Goal: Task Accomplishment & Management: Complete application form

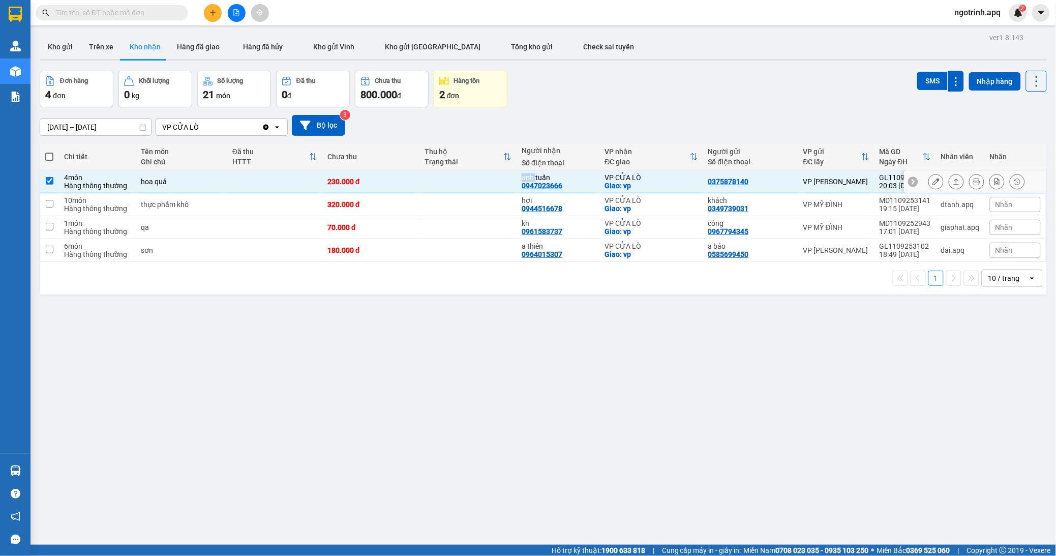
click at [468, 181] on td at bounding box center [467, 181] width 97 height 23
drag, startPoint x: 474, startPoint y: 181, endPoint x: 486, endPoint y: 184, distance: 11.5
click at [478, 182] on td at bounding box center [467, 181] width 97 height 23
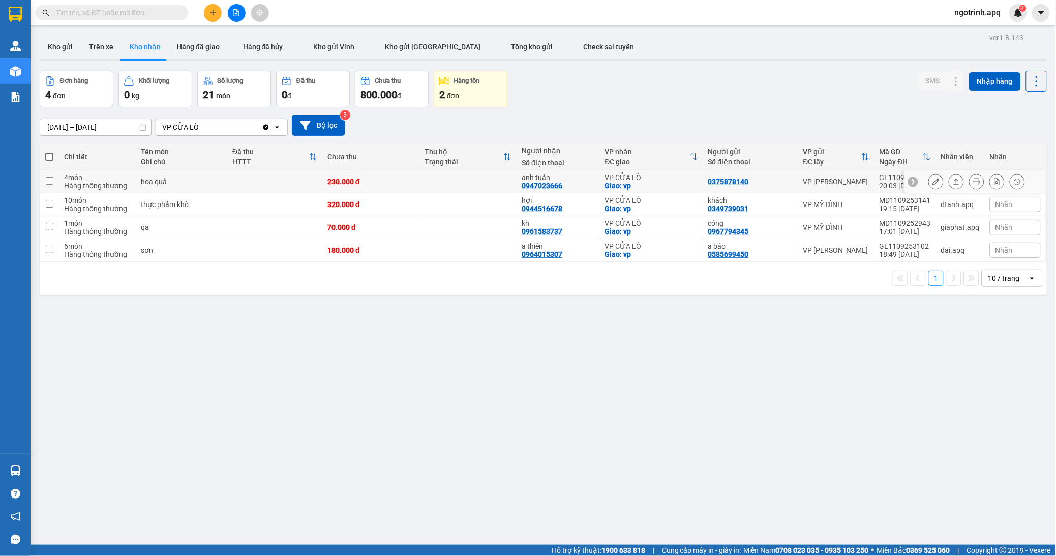
drag, startPoint x: 490, startPoint y: 184, endPoint x: 502, endPoint y: 190, distance: 14.3
click at [501, 190] on td at bounding box center [467, 181] width 97 height 23
checkbox input "true"
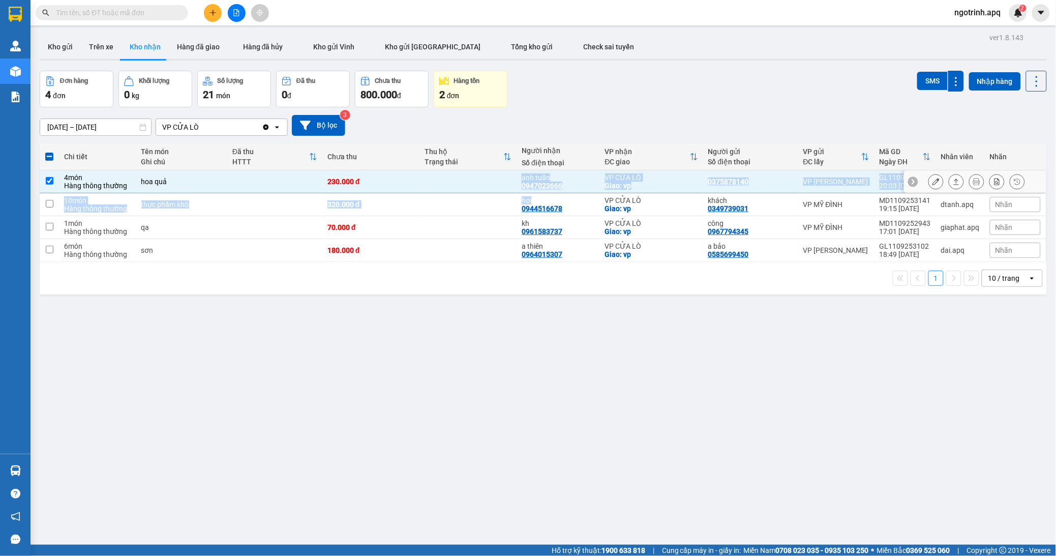
drag, startPoint x: 502, startPoint y: 190, endPoint x: 557, endPoint y: 210, distance: 58.4
click at [539, 204] on tbody "4 món Hàng thông thường hoa quả 230.000 đ anh tuấn 0947023666 VP CỬA LÒ Giao: v…" at bounding box center [543, 216] width 1007 height 92
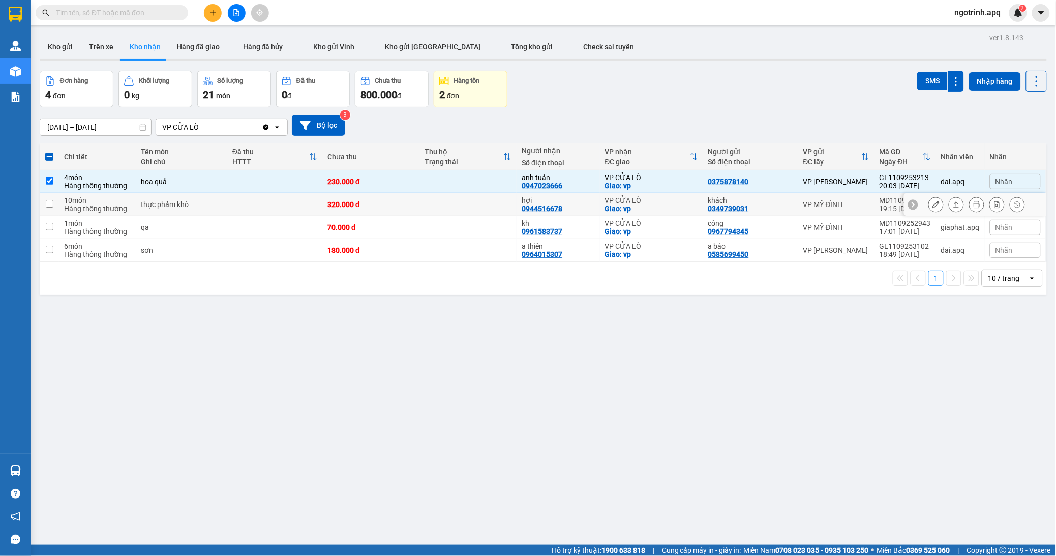
click at [558, 212] on div "hợi 0944516678" at bounding box center [558, 204] width 73 height 16
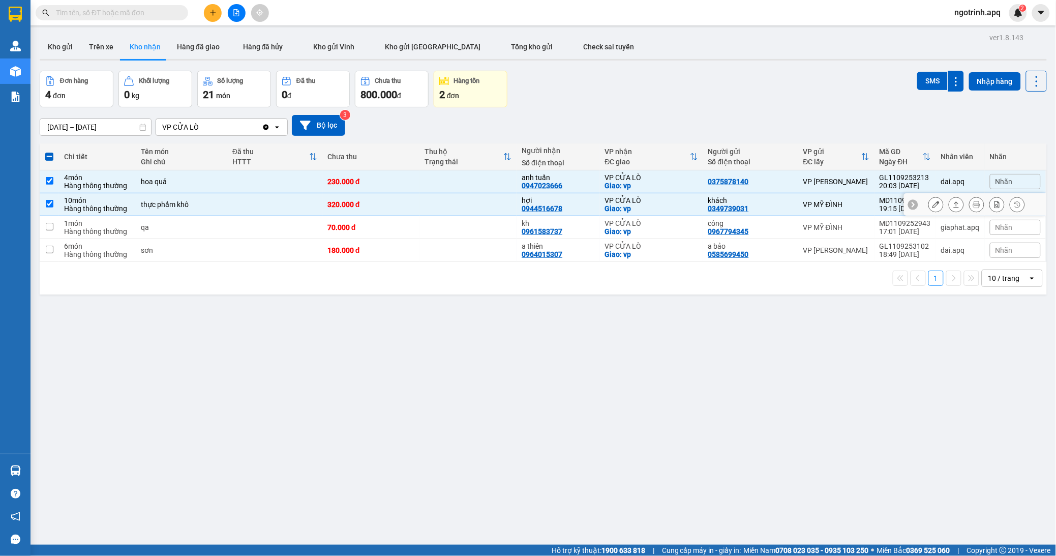
click at [558, 212] on div "hợi 0944516678" at bounding box center [558, 204] width 73 height 16
click at [559, 213] on td "hợi 0944516678" at bounding box center [558, 204] width 83 height 23
click at [561, 213] on td "hợi 0944516678" at bounding box center [558, 204] width 83 height 23
checkbox input "false"
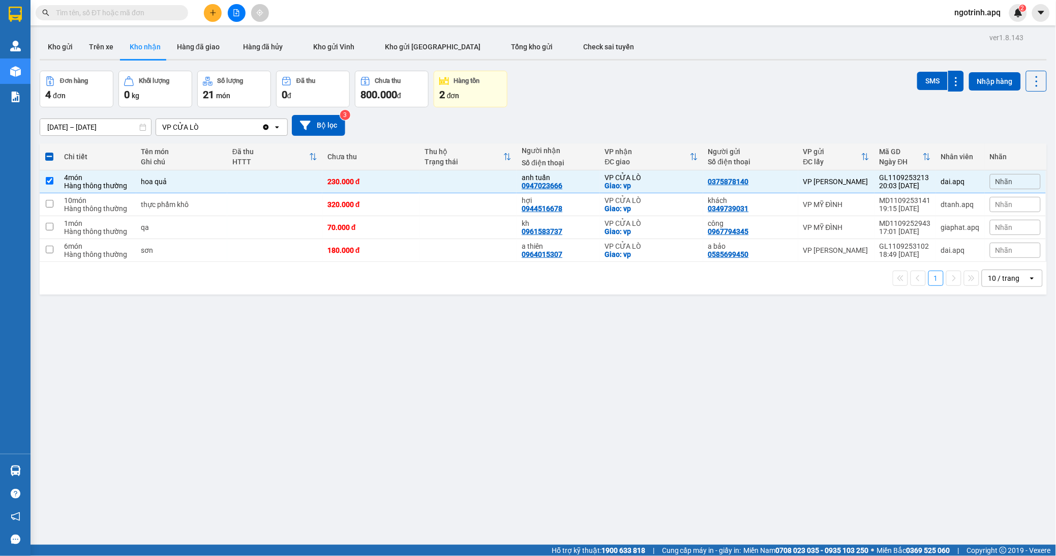
click at [649, 382] on div "ver 1.8.143 Kho gửi Trên xe Kho nhận Hàng đã giao Hàng đã hủy Kho gửi Vinh Kho …" at bounding box center [543, 309] width 1015 height 556
click at [47, 181] on input "checkbox" at bounding box center [50, 181] width 8 height 8
checkbox input "false"
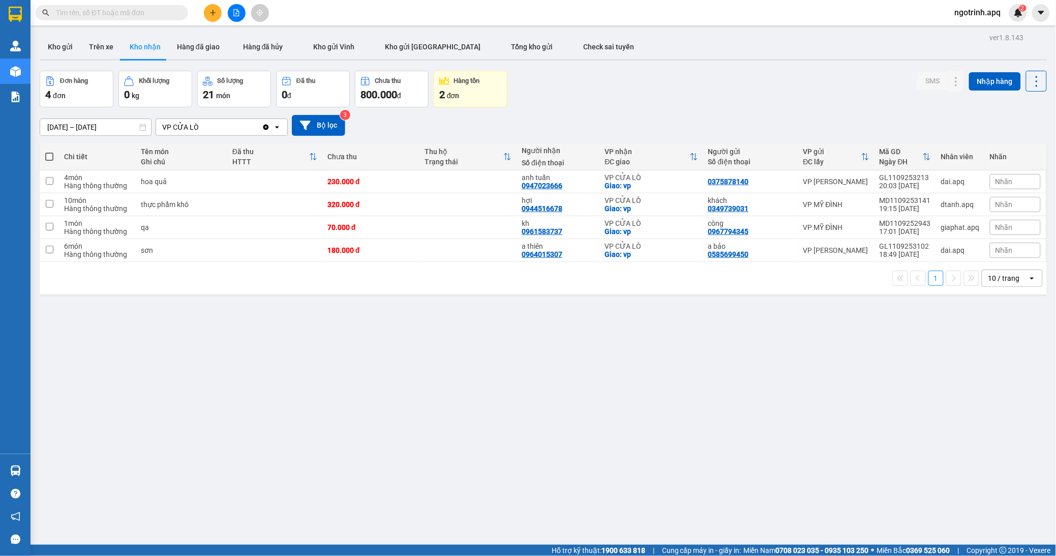
click at [108, 11] on input "text" at bounding box center [116, 12] width 120 height 11
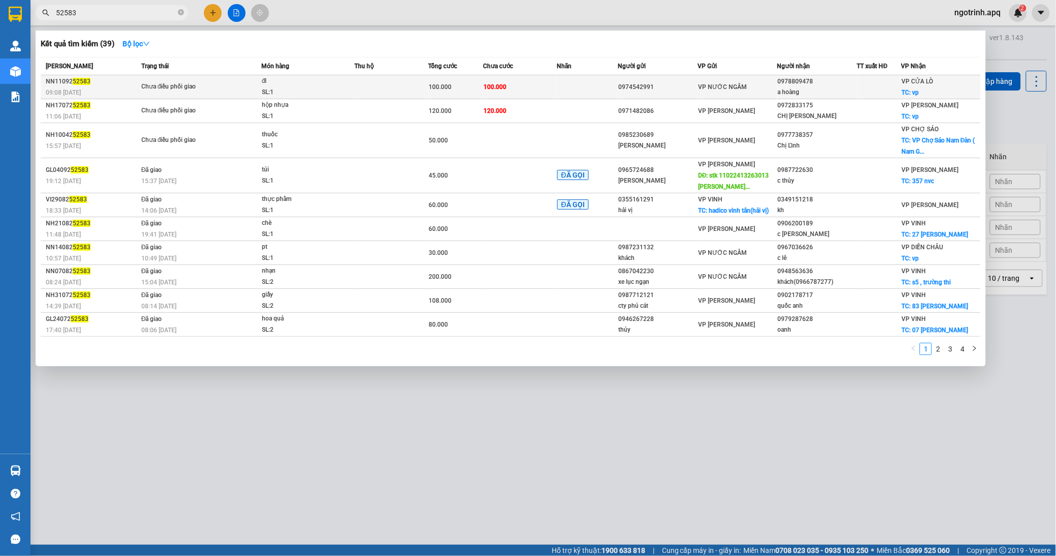
type input "52583"
click at [876, 82] on div at bounding box center [879, 87] width 43 height 11
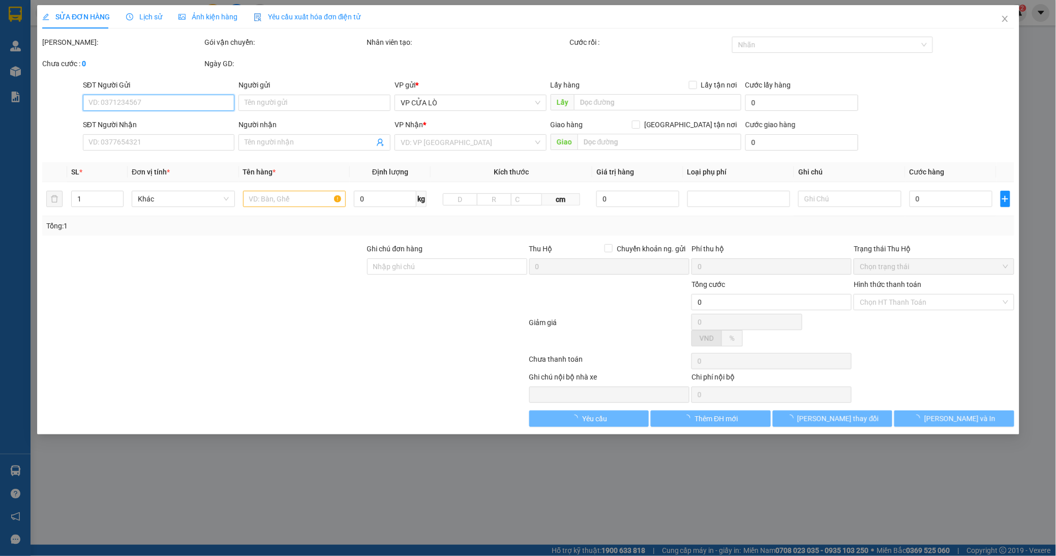
type input "0974542991"
type input "0978809478"
type input "a hoàng"
checkbox input "true"
type input "vp"
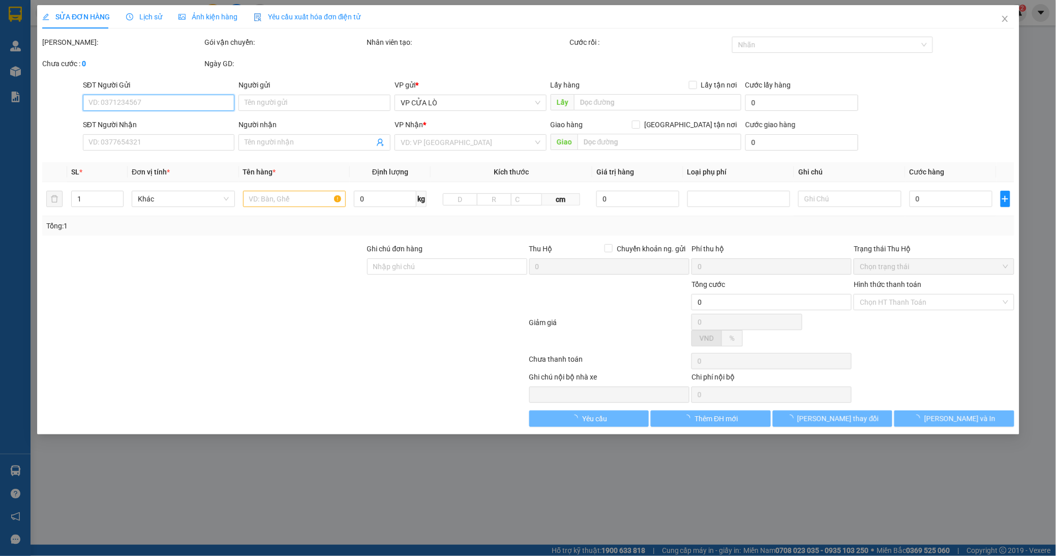
type input "100.000"
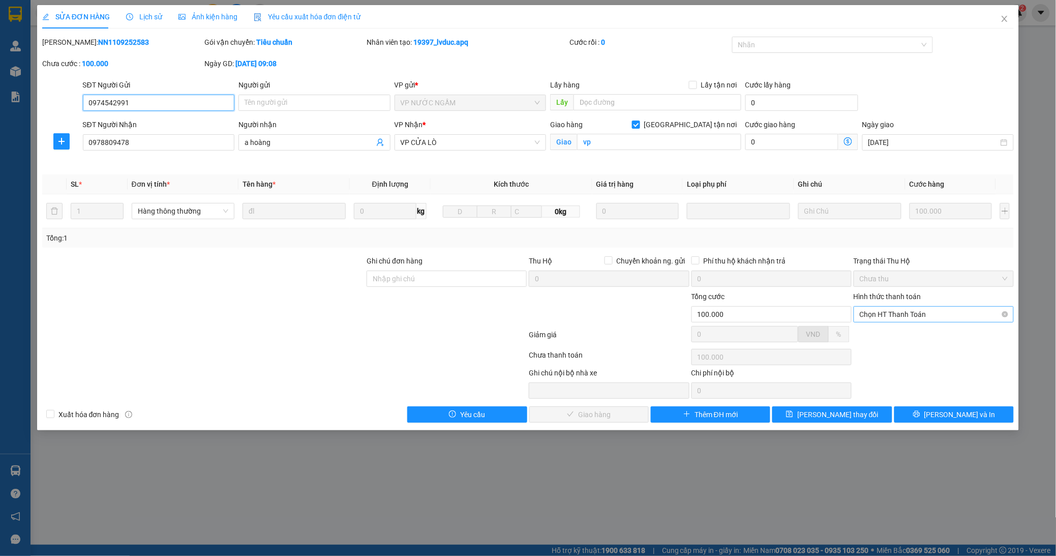
click at [936, 311] on span "Chọn HT Thanh Toán" at bounding box center [934, 314] width 148 height 15
click at [907, 331] on div "Tại văn phòng" at bounding box center [934, 334] width 148 height 11
type input "0"
click at [599, 408] on button "[PERSON_NAME] và Giao hàng" at bounding box center [588, 414] width 119 height 16
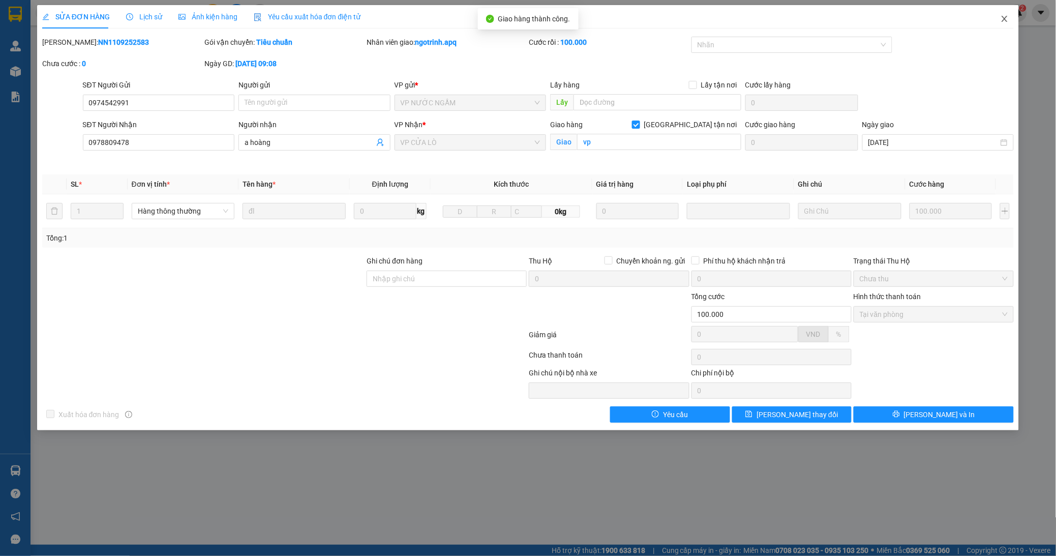
click at [1003, 16] on icon "close" at bounding box center [1005, 19] width 8 height 8
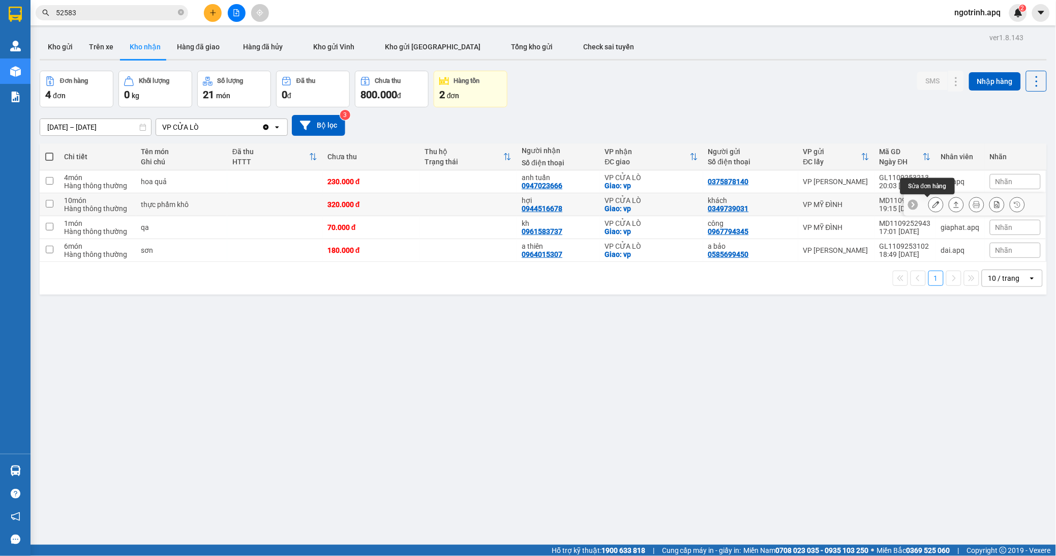
click at [933, 204] on icon at bounding box center [936, 204] width 7 height 7
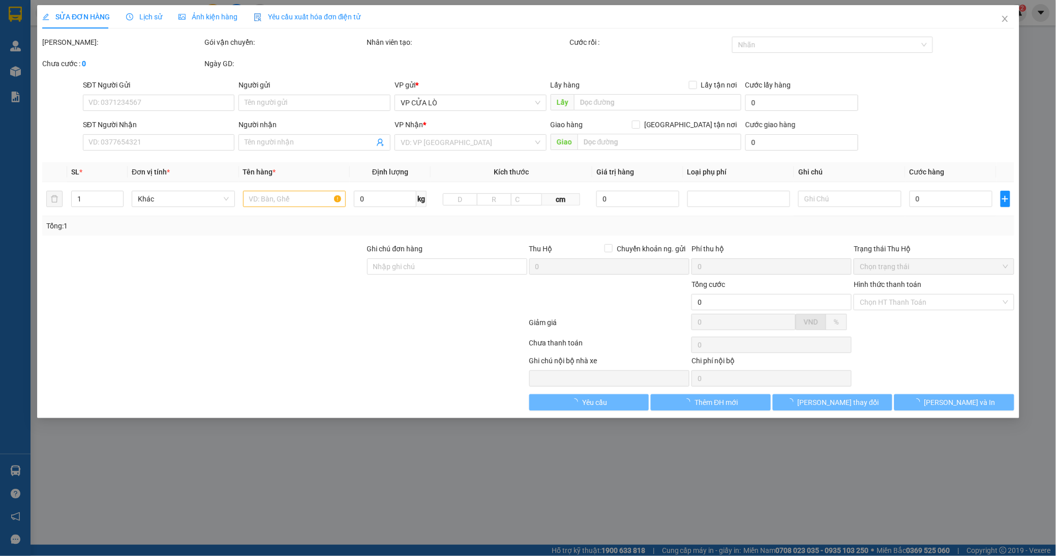
type input "0349739031"
type input "khách"
type input "0944516678"
type input "hợi"
checkbox input "true"
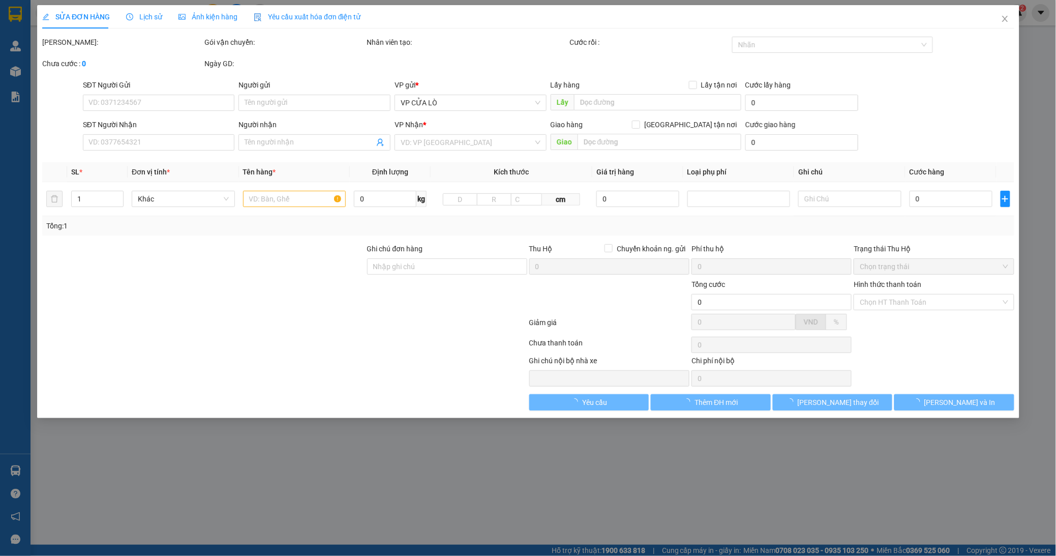
type input "vp"
type input "320.000"
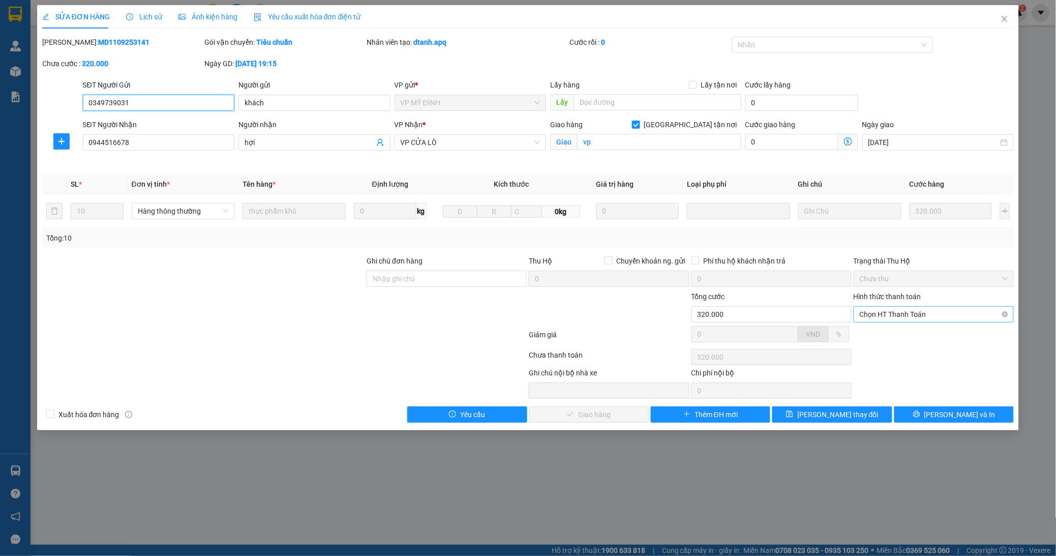
click at [922, 308] on span "Chọn HT Thanh Toán" at bounding box center [934, 314] width 148 height 15
click at [898, 331] on div "Tại văn phòng" at bounding box center [934, 334] width 148 height 11
type input "0"
click at [611, 409] on span "[PERSON_NAME] và Giao hàng" at bounding box center [598, 414] width 98 height 11
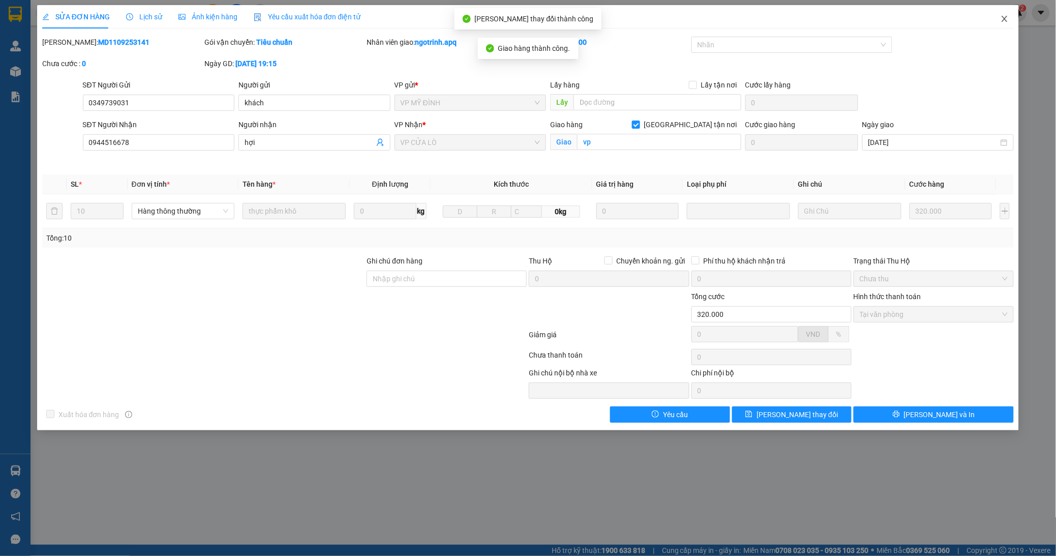
click at [1007, 17] on icon "close" at bounding box center [1005, 19] width 6 height 6
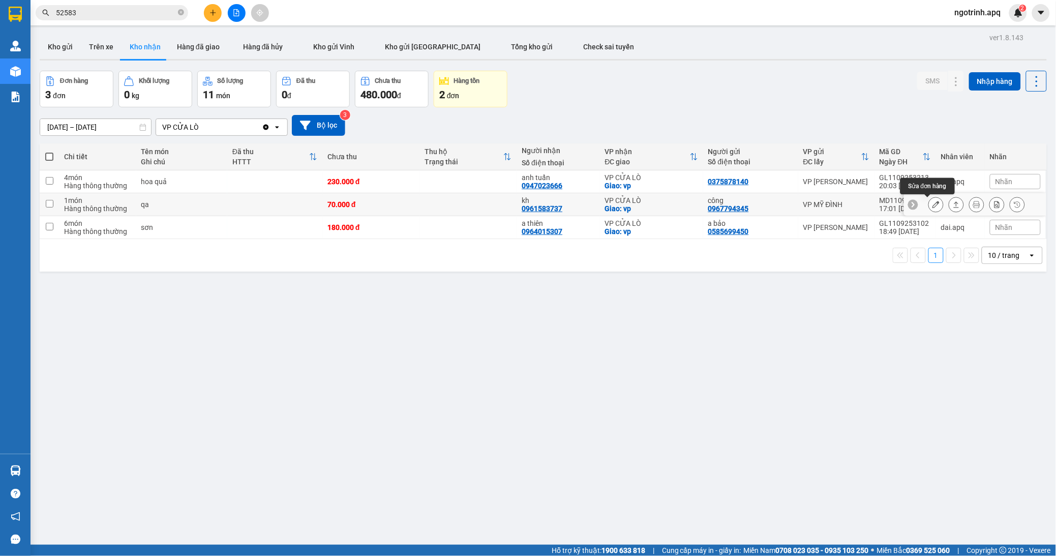
click at [933, 206] on icon at bounding box center [936, 204] width 7 height 7
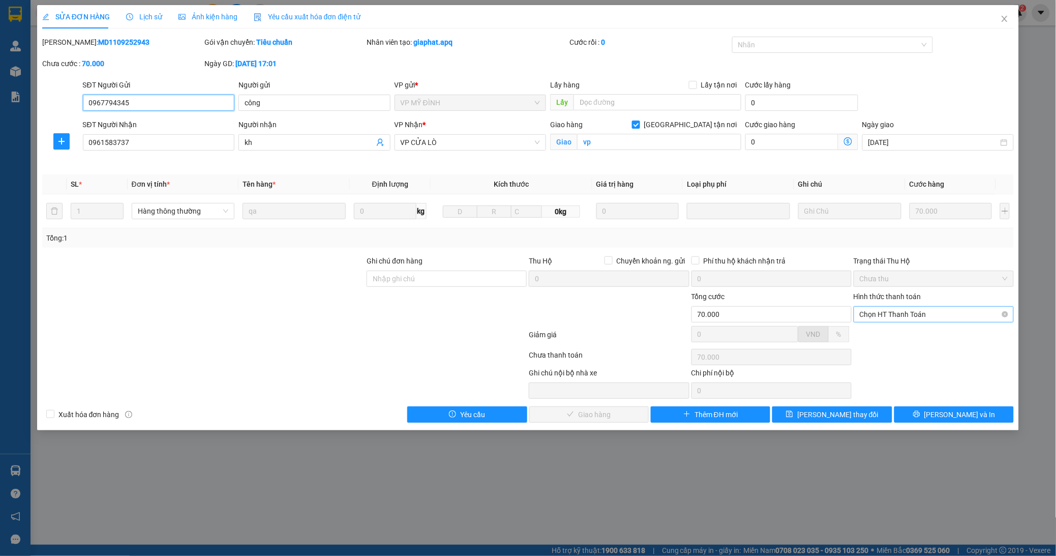
click at [894, 314] on span "Chọn HT Thanh Toán" at bounding box center [934, 314] width 148 height 15
click at [890, 333] on div "Tại văn phòng" at bounding box center [934, 334] width 148 height 11
type input "0"
click at [596, 405] on div "Total Paid Fee 0 Total UnPaid Fee 70.000 Cash Collection Total Fee Mã ĐH: MD110…" at bounding box center [528, 230] width 972 height 386
click at [628, 413] on button "[PERSON_NAME] và Giao hàng" at bounding box center [588, 414] width 119 height 16
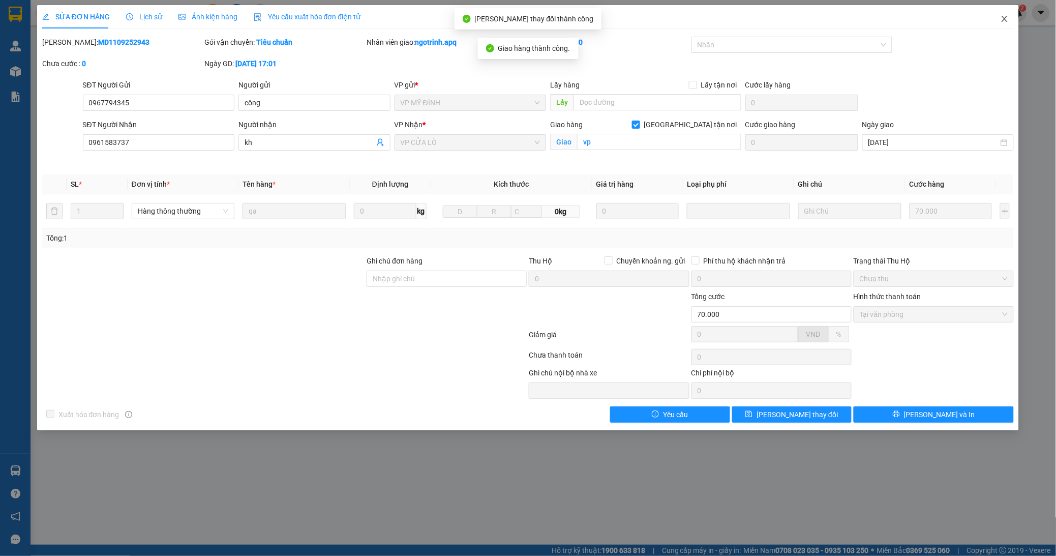
click at [1002, 18] on icon "close" at bounding box center [1005, 19] width 8 height 8
